Goal: Use online tool/utility: Utilize a website feature to perform a specific function

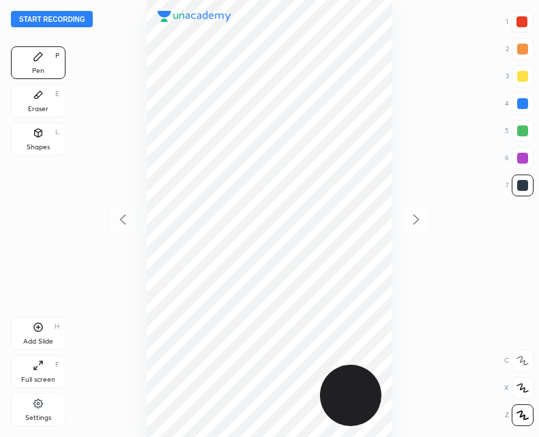
scroll to position [437, 321]
click at [54, 16] on button "Start recording" at bounding box center [52, 19] width 82 height 16
click at [50, 20] on button "End recording" at bounding box center [49, 19] width 76 height 16
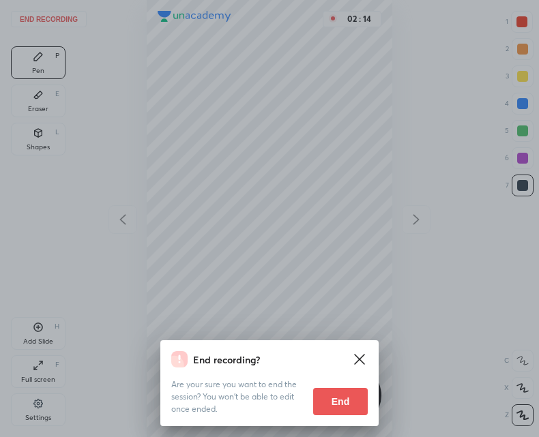
click at [336, 406] on button "End" at bounding box center [340, 401] width 55 height 27
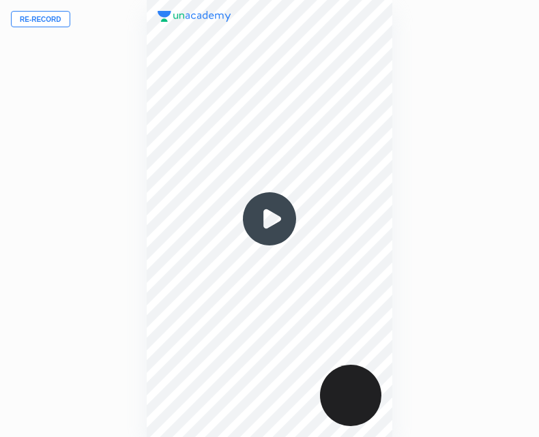
click at [40, 20] on button "Re-record" at bounding box center [40, 19] width 59 height 16
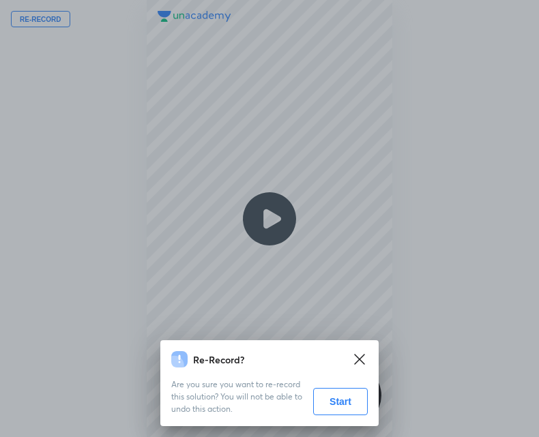
click at [331, 405] on button "Start" at bounding box center [340, 401] width 55 height 27
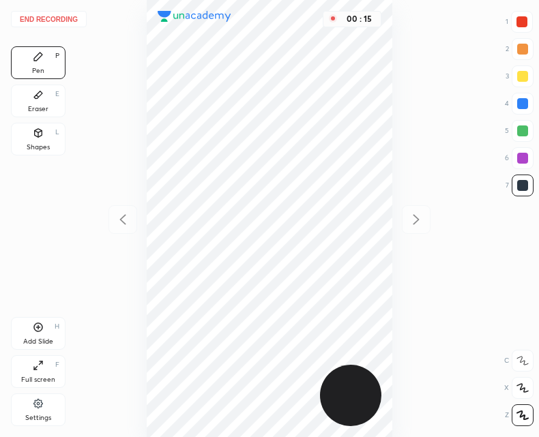
click at [38, 144] on div "Shapes" at bounding box center [38, 147] width 23 height 7
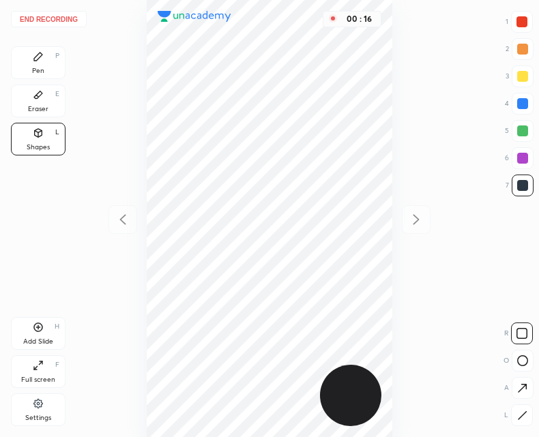
click at [533, 408] on div "R O A L" at bounding box center [518, 371] width 30 height 109
click at [521, 413] on icon at bounding box center [522, 416] width 10 height 10
click at [50, 61] on div "Pen P" at bounding box center [38, 62] width 55 height 33
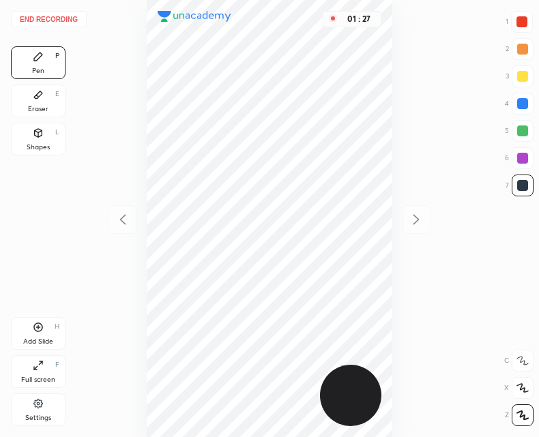
click at [61, 14] on button "End recording" at bounding box center [49, 19] width 76 height 16
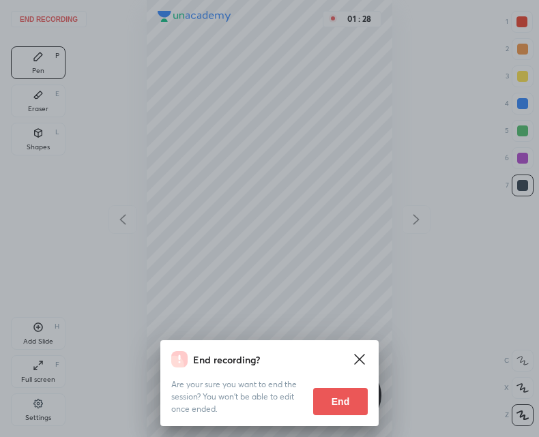
click at [338, 410] on button "End" at bounding box center [340, 401] width 55 height 27
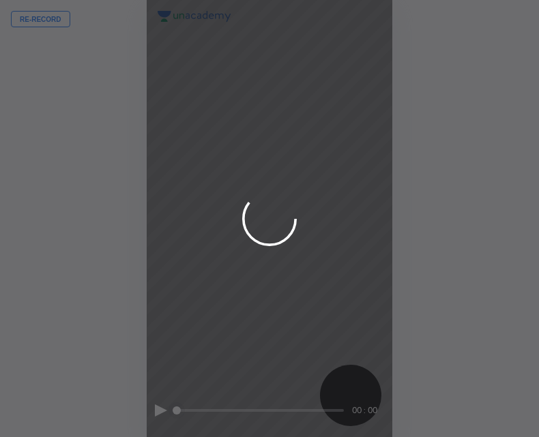
click at [221, 192] on div at bounding box center [269, 218] width 539 height 437
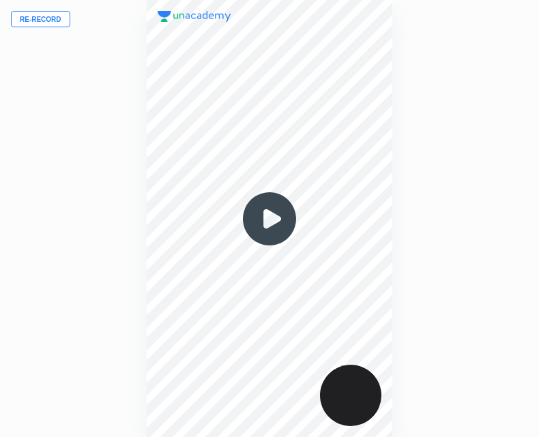
click at [32, 23] on button "Re-record" at bounding box center [40, 19] width 59 height 16
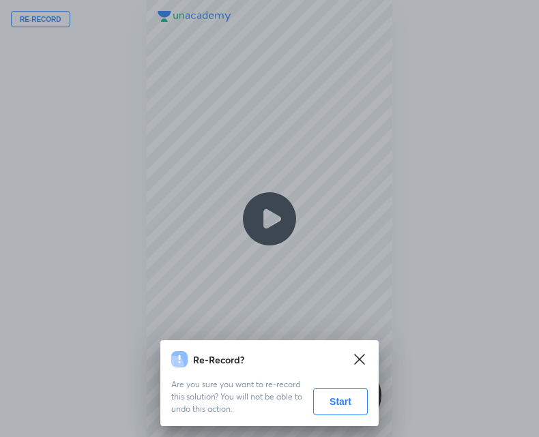
click at [348, 399] on button "Start" at bounding box center [340, 401] width 55 height 27
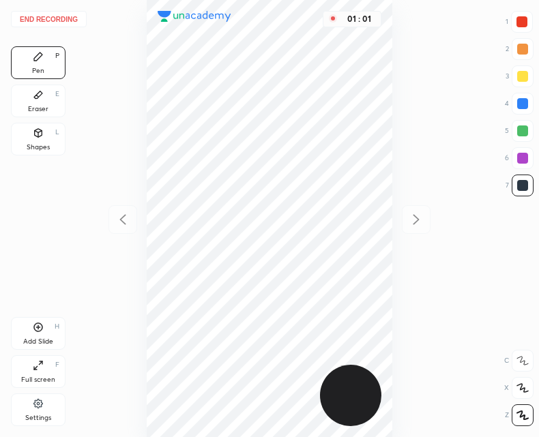
click at [47, 20] on button "End recording" at bounding box center [49, 19] width 76 height 16
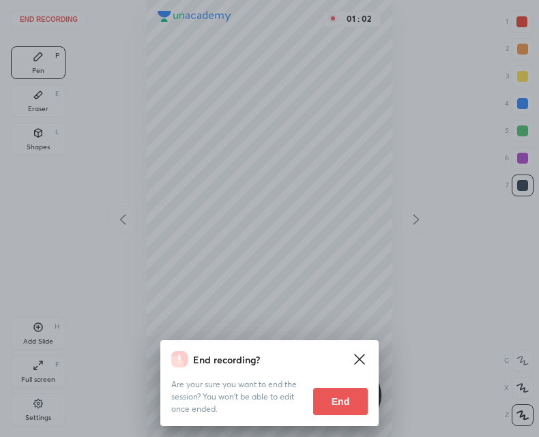
click at [338, 406] on button "End" at bounding box center [340, 401] width 55 height 27
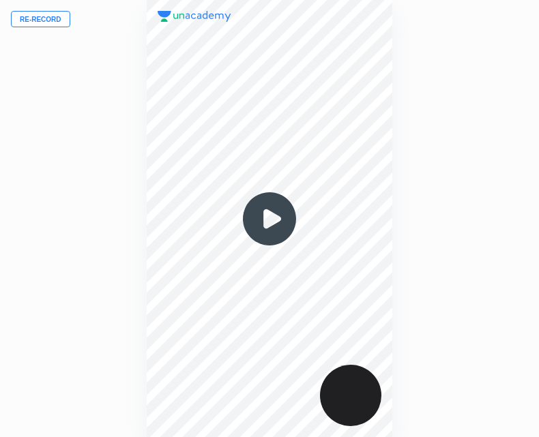
click at [33, 20] on button "Re-record" at bounding box center [40, 19] width 59 height 16
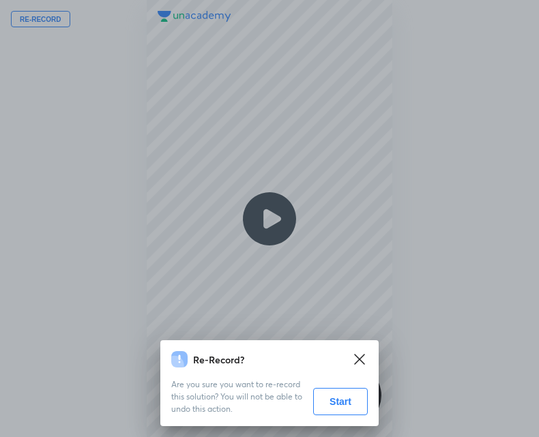
click at [353, 411] on button "Start" at bounding box center [340, 401] width 55 height 27
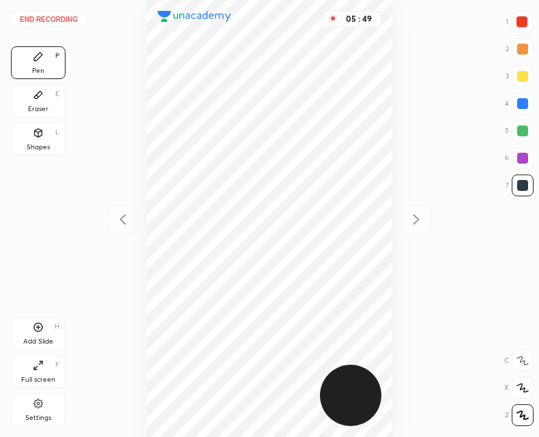
click at [44, 22] on button "End recording" at bounding box center [49, 19] width 76 height 16
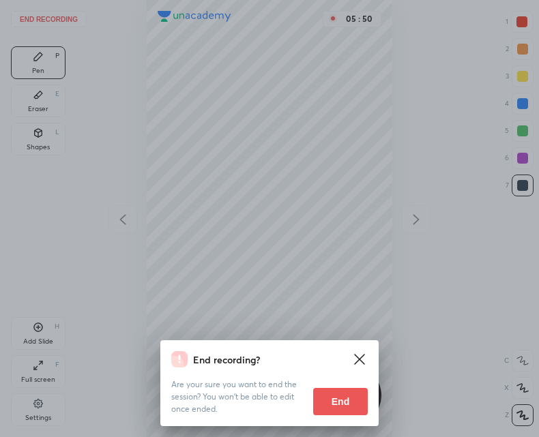
click at [355, 393] on button "End" at bounding box center [340, 401] width 55 height 27
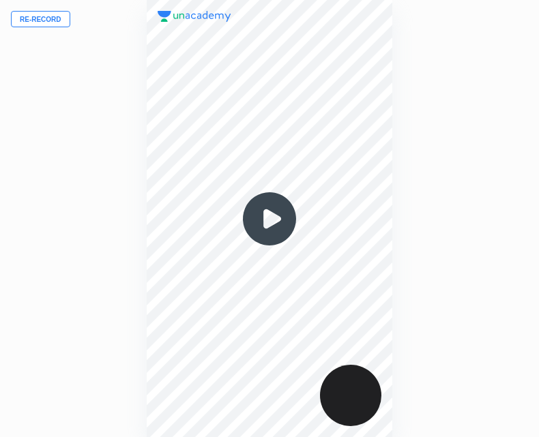
click at [40, 25] on button "Re-record" at bounding box center [40, 19] width 59 height 16
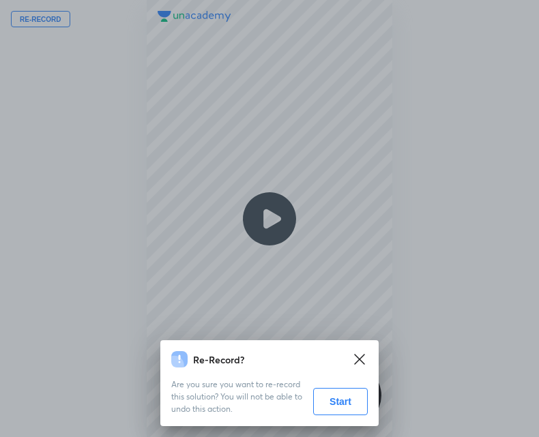
click at [354, 403] on button "Start" at bounding box center [340, 401] width 55 height 27
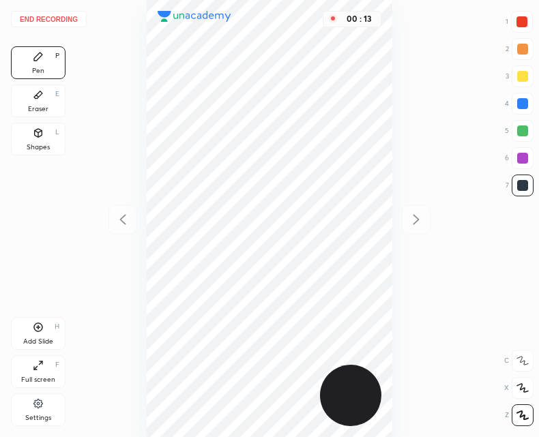
click at [46, 140] on div "Shapes L" at bounding box center [38, 139] width 55 height 33
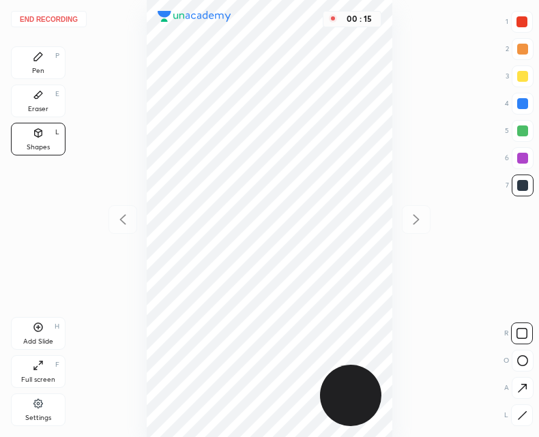
click at [519, 413] on icon at bounding box center [522, 416] width 10 height 10
click at [28, 61] on div "Pen P" at bounding box center [38, 62] width 55 height 33
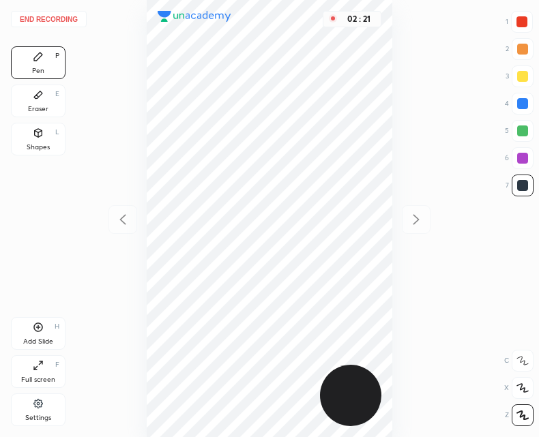
click at [37, 328] on icon at bounding box center [38, 327] width 11 height 11
click at [122, 229] on div at bounding box center [122, 219] width 29 height 29
click at [416, 222] on icon at bounding box center [416, 219] width 6 height 10
click at [134, 224] on div at bounding box center [122, 219] width 29 height 29
click at [421, 223] on icon at bounding box center [416, 219] width 16 height 16
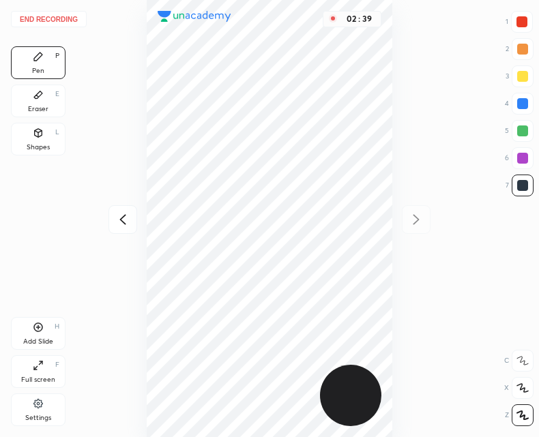
click at [123, 226] on icon at bounding box center [123, 219] width 16 height 16
click at [38, 97] on icon at bounding box center [38, 95] width 8 height 8
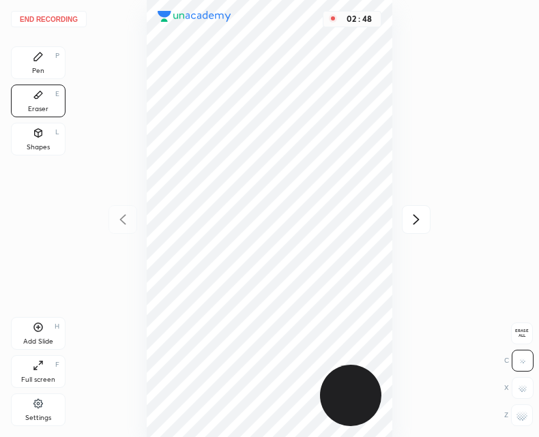
click at [32, 63] on div "Pen P" at bounding box center [38, 62] width 55 height 33
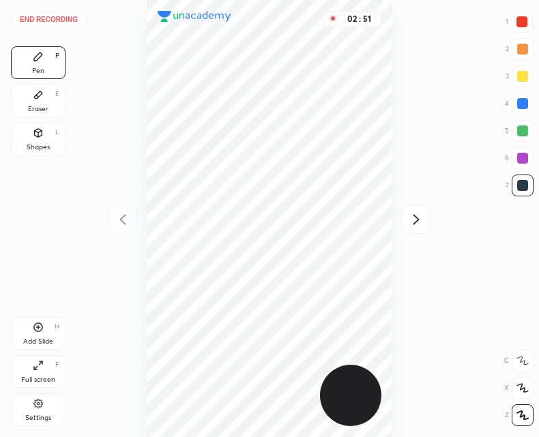
click at [415, 213] on icon at bounding box center [416, 219] width 16 height 16
click at [22, 109] on div "Eraser E" at bounding box center [38, 101] width 55 height 33
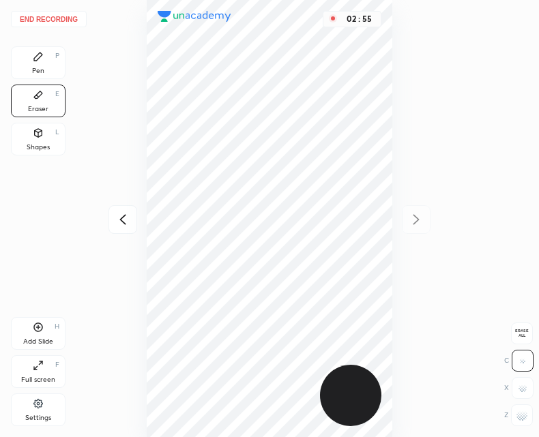
click at [38, 63] on div "Pen P" at bounding box center [38, 62] width 55 height 33
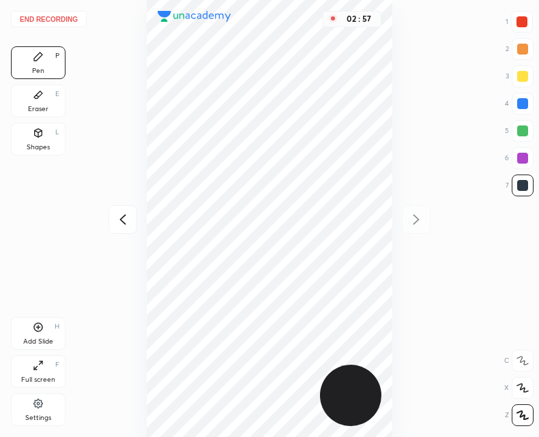
click at [121, 215] on icon at bounding box center [123, 219] width 16 height 16
click at [418, 220] on icon at bounding box center [416, 219] width 6 height 10
click at [117, 230] on div at bounding box center [122, 219] width 29 height 29
click at [417, 215] on icon at bounding box center [416, 219] width 16 height 16
click at [53, 27] on button "End recording" at bounding box center [49, 19] width 76 height 16
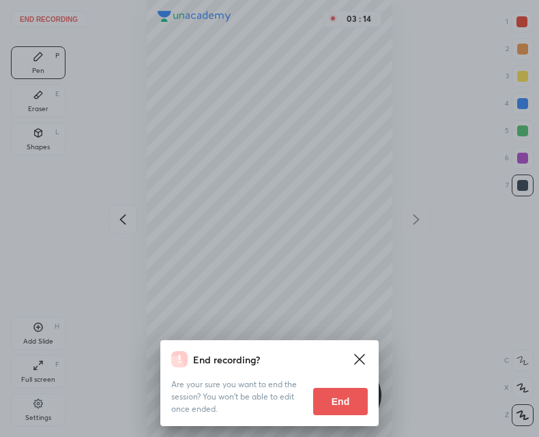
click at [339, 401] on button "End" at bounding box center [340, 401] width 55 height 27
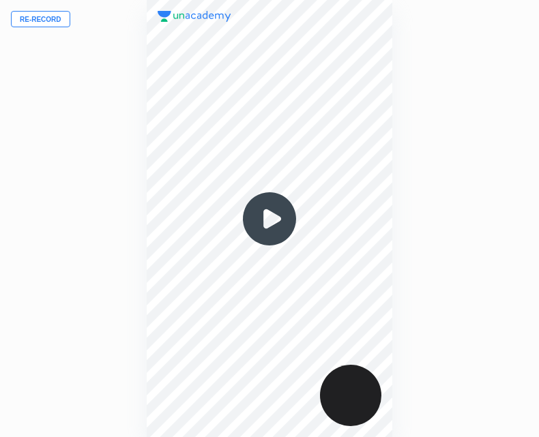
click at [280, 228] on img at bounding box center [269, 218] width 65 height 65
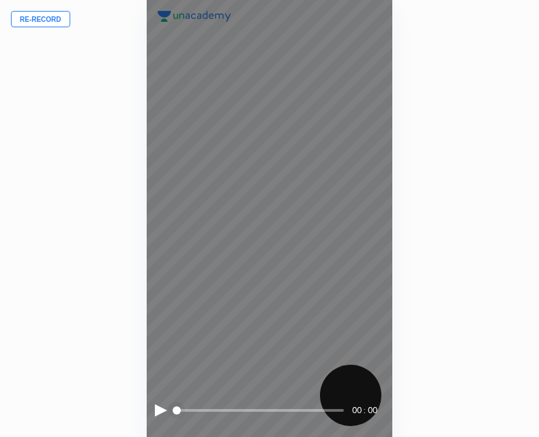
click at [153, 414] on div "00 : 00" at bounding box center [270, 218] width 246 height 437
click at [151, 407] on div "00 : 00" at bounding box center [270, 218] width 246 height 437
click at [155, 413] on div at bounding box center [161, 410] width 12 height 12
